Goal: Information Seeking & Learning: Find specific fact

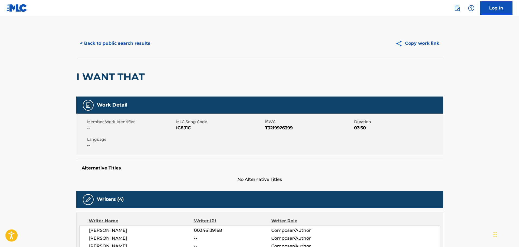
click at [141, 44] on button "< Back to public search results" at bounding box center [115, 44] width 78 height 14
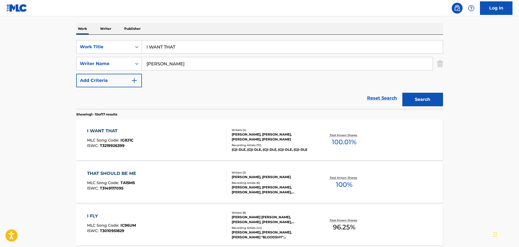
scroll to position [54, 0]
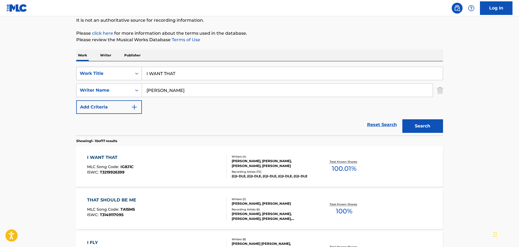
click at [104, 75] on div "Work Title" at bounding box center [104, 73] width 49 height 7
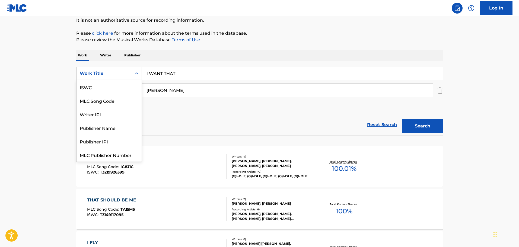
scroll to position [14, 0]
click at [104, 84] on div "MLC Song Code" at bounding box center [108, 87] width 65 height 14
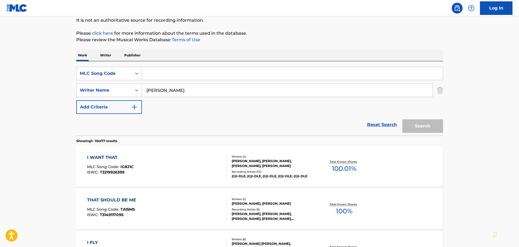
click at [164, 74] on input "Search Form" at bounding box center [292, 73] width 301 height 13
paste input "H5303R"
type input "H5303R"
drag, startPoint x: 187, startPoint y: 91, endPoint x: 143, endPoint y: 91, distance: 43.9
click at [143, 91] on input "[PERSON_NAME]" at bounding box center [287, 90] width 291 height 13
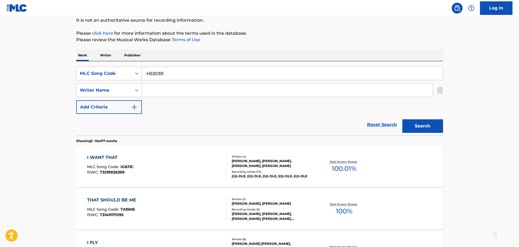
click at [416, 125] on button "Search" at bounding box center [422, 126] width 41 height 14
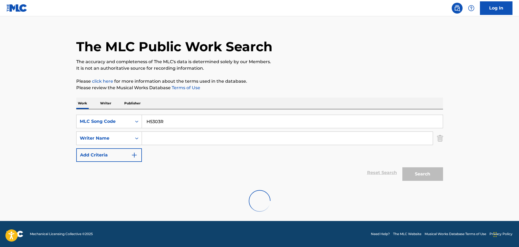
scroll to position [0, 0]
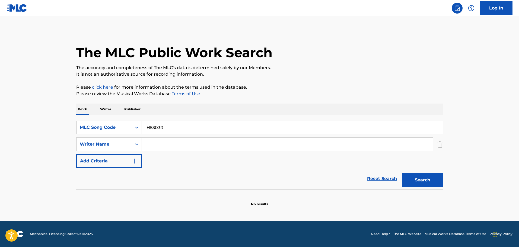
click at [420, 179] on button "Search" at bounding box center [422, 180] width 41 height 14
click at [411, 181] on button "Search" at bounding box center [422, 180] width 41 height 14
click at [139, 128] on icon "Search Form" at bounding box center [136, 127] width 5 height 5
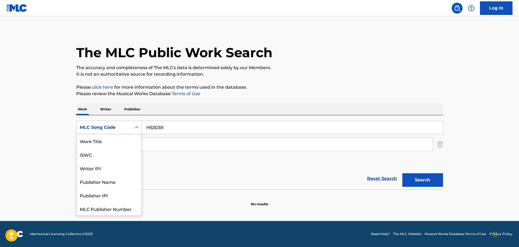
scroll to position [14, 0]
click at [114, 160] on div "Writer IPI" at bounding box center [108, 155] width 65 height 14
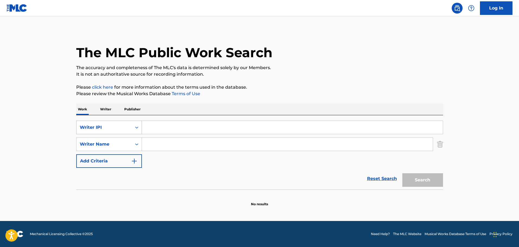
click at [99, 126] on div "Writer IPI" at bounding box center [104, 127] width 49 height 7
click at [103, 110] on p "Writer" at bounding box center [105, 109] width 14 height 11
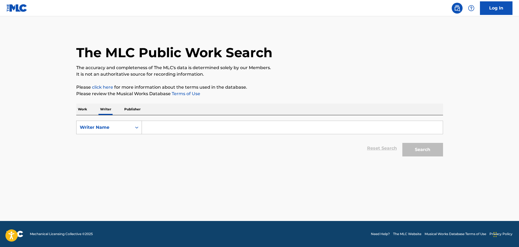
click at [136, 125] on icon "Search Form" at bounding box center [136, 127] width 5 height 5
click at [103, 155] on div "Writer Name" at bounding box center [108, 155] width 65 height 14
click at [79, 107] on p "Work" at bounding box center [82, 109] width 12 height 11
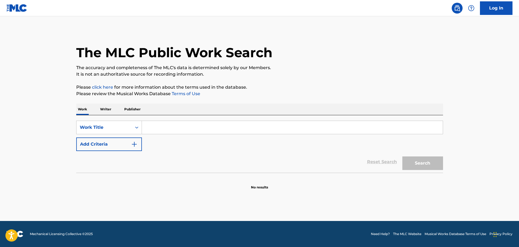
click at [156, 130] on input "Search Form" at bounding box center [292, 127] width 301 height 13
click at [158, 127] on input "Search Form" at bounding box center [292, 127] width 301 height 13
paste input "Can I Kick It?"
type input "Can I Kick It?"
click at [135, 144] on img "Search Form" at bounding box center [134, 144] width 7 height 7
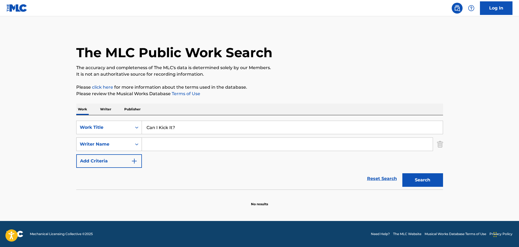
click at [114, 146] on div "Writer Name" at bounding box center [104, 144] width 49 height 7
click at [167, 143] on input "Search Form" at bounding box center [287, 144] width 291 height 13
type input "[PERSON_NAME]"
click at [420, 181] on button "Search" at bounding box center [422, 180] width 41 height 14
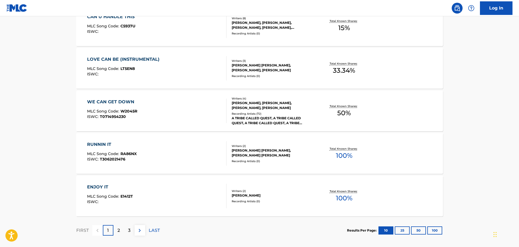
scroll to position [434, 0]
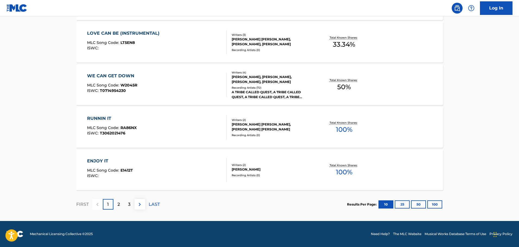
click at [117, 204] on div "2" at bounding box center [118, 204] width 11 height 11
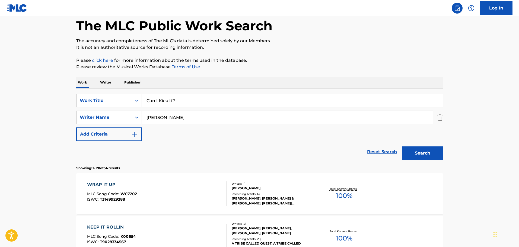
scroll to position [0, 0]
